Goal: Information Seeking & Learning: Learn about a topic

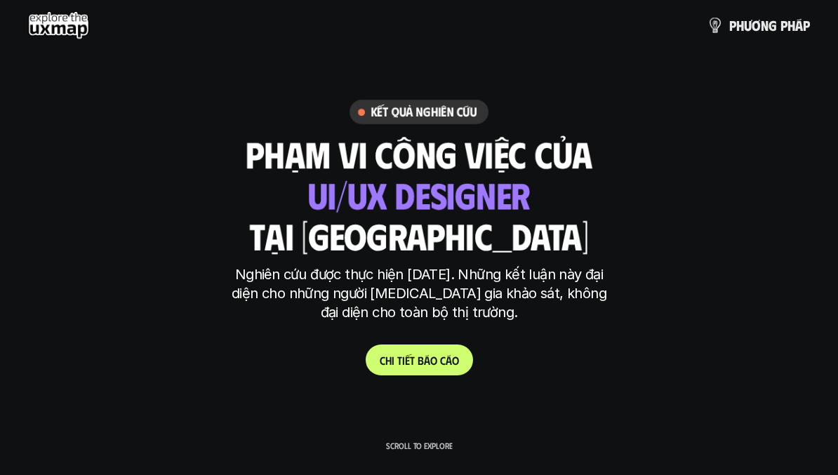
click at [405, 338] on div "Kết quả nghiên cứu phạm vi công việc của tại [GEOGRAPHIC_DATA] ui designer ui/[…" at bounding box center [419, 238] width 838 height 276
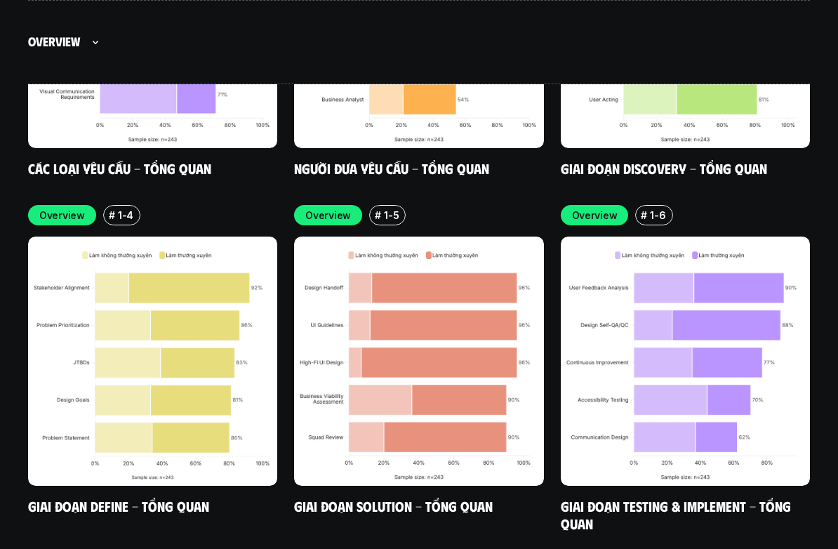
scroll to position [4349, 0]
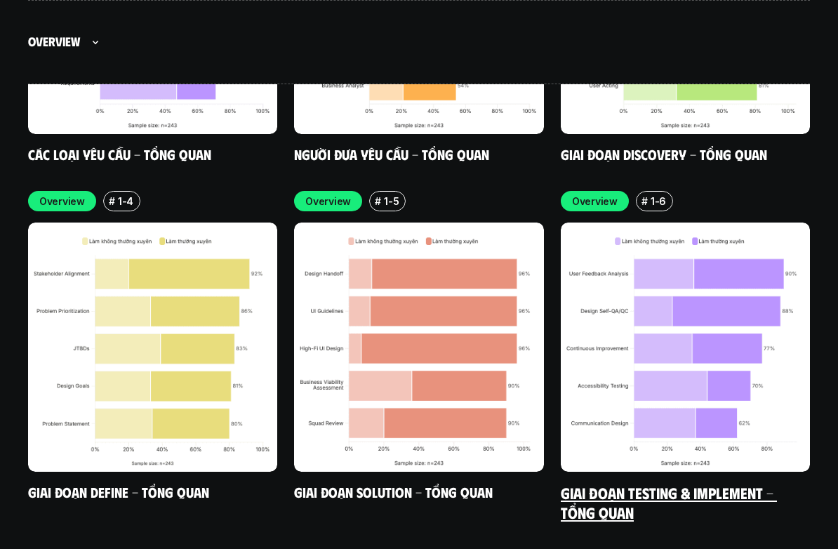
click at [756, 474] on link "Giai đoạn Testing & Implement - Tổng quan" at bounding box center [668, 502] width 216 height 39
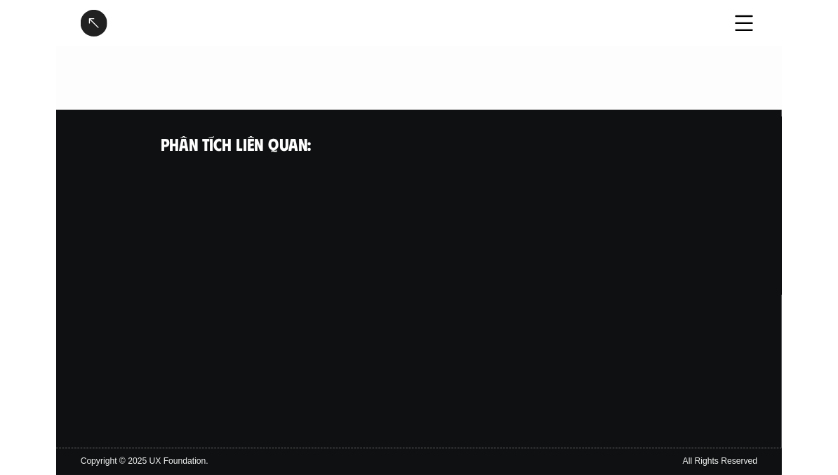
scroll to position [1378, 0]
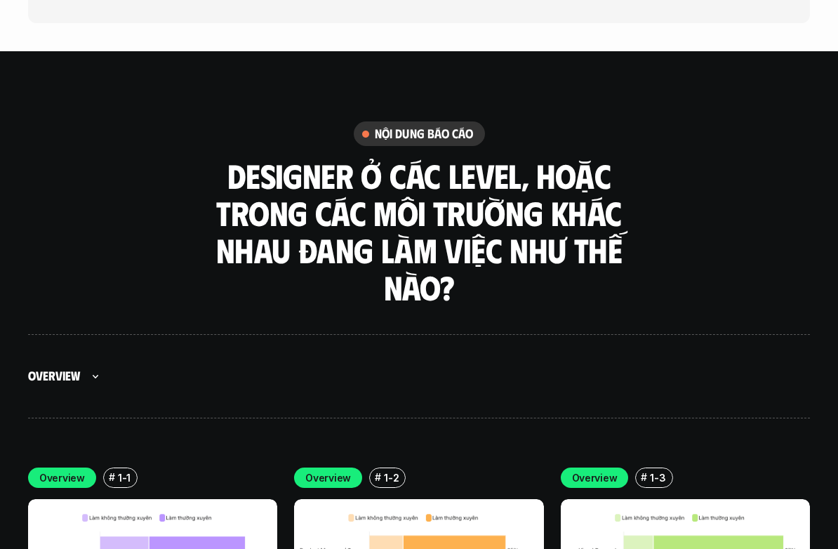
scroll to position [3736, 0]
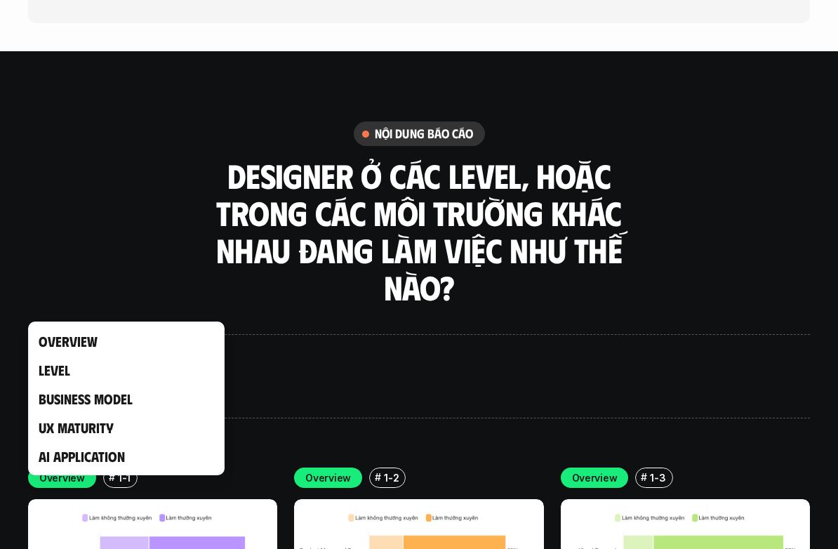
click at [763, 324] on div at bounding box center [419, 274] width 838 height 549
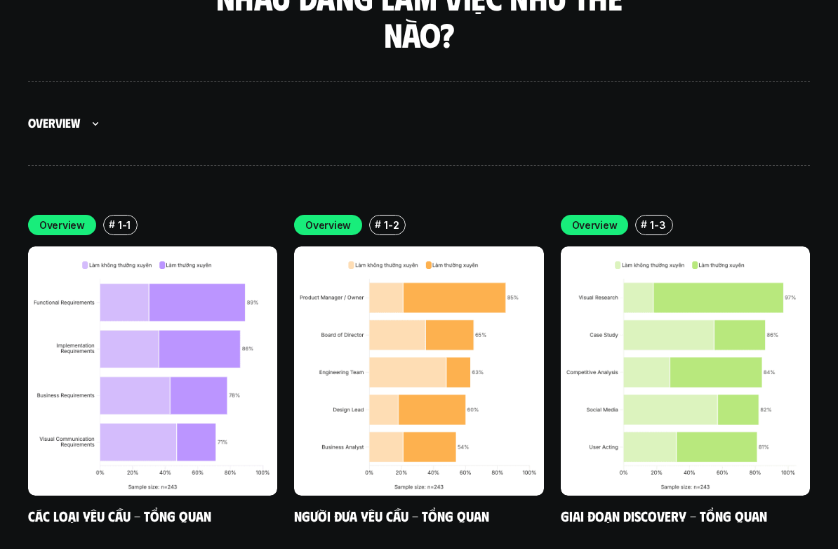
scroll to position [3989, 0]
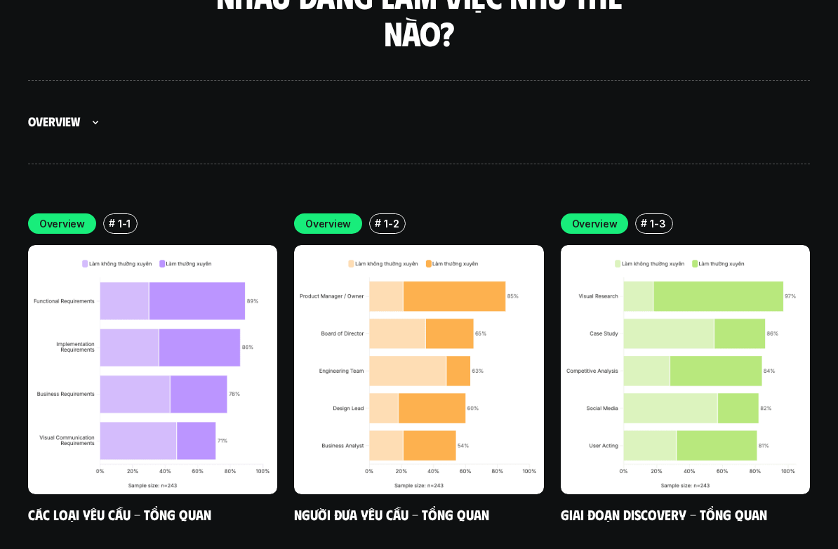
scroll to position [3990, 0]
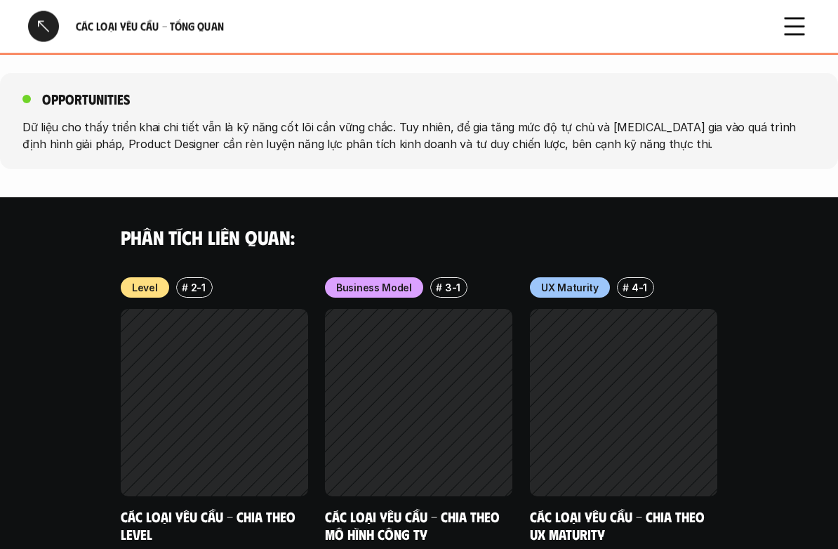
scroll to position [1543, 0]
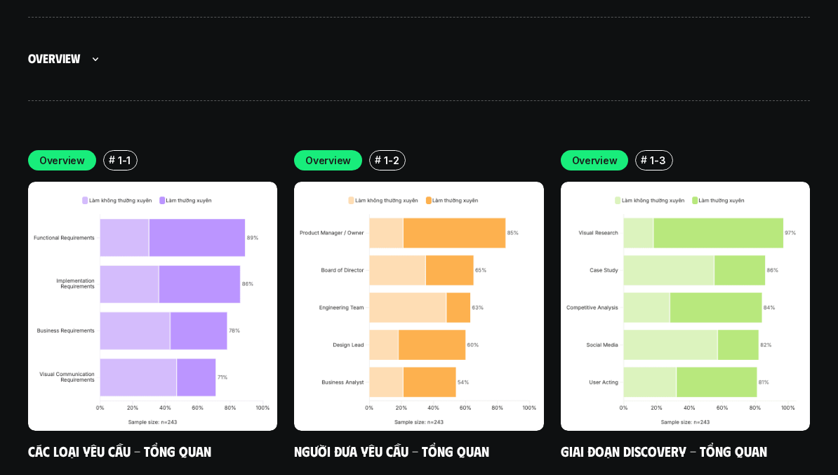
scroll to position [3977, 0]
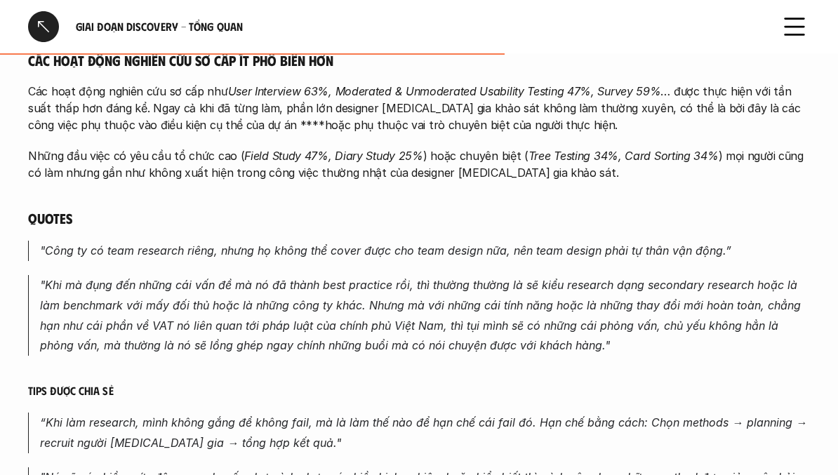
scroll to position [979, 0]
